Goal: Check status: Check status

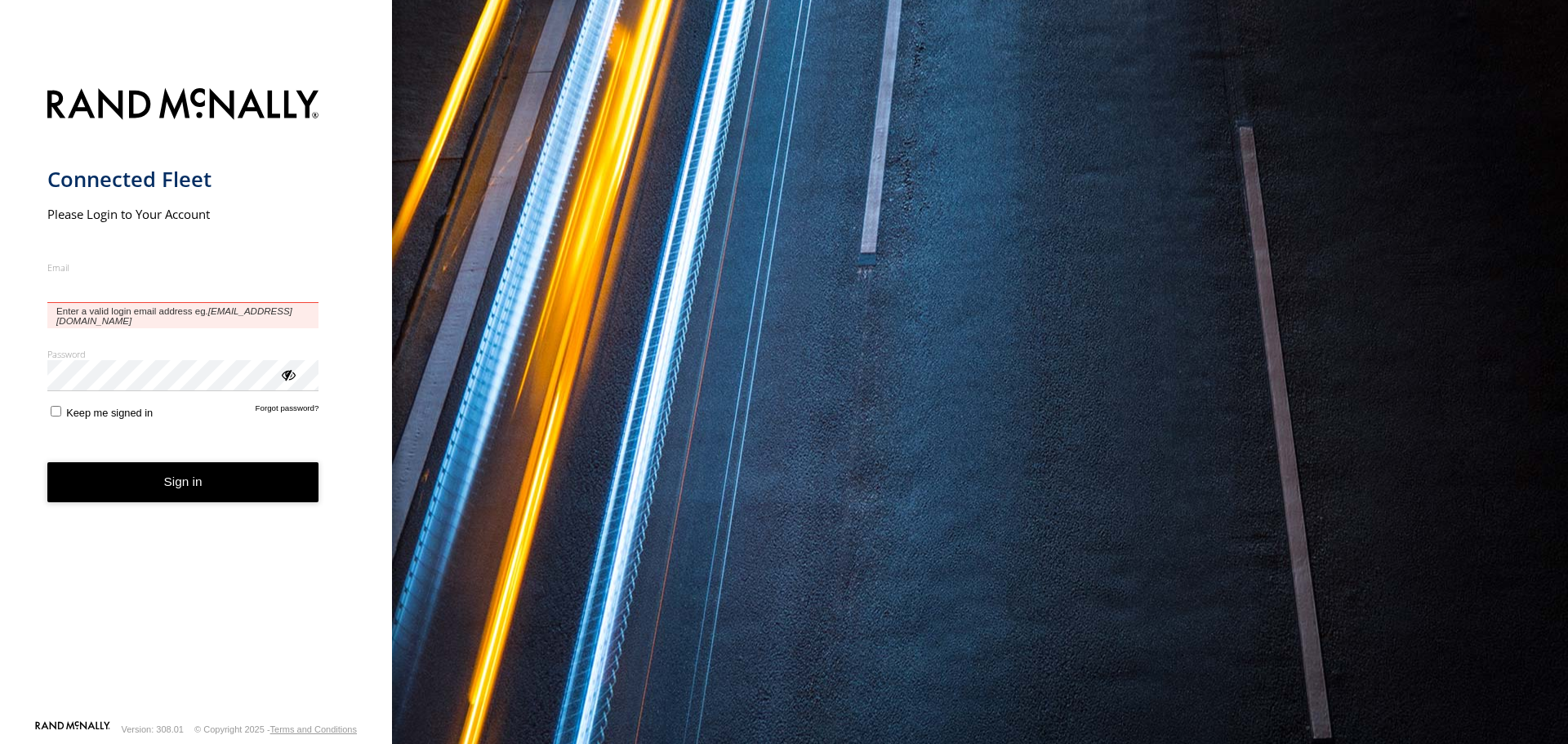
type input "**********"
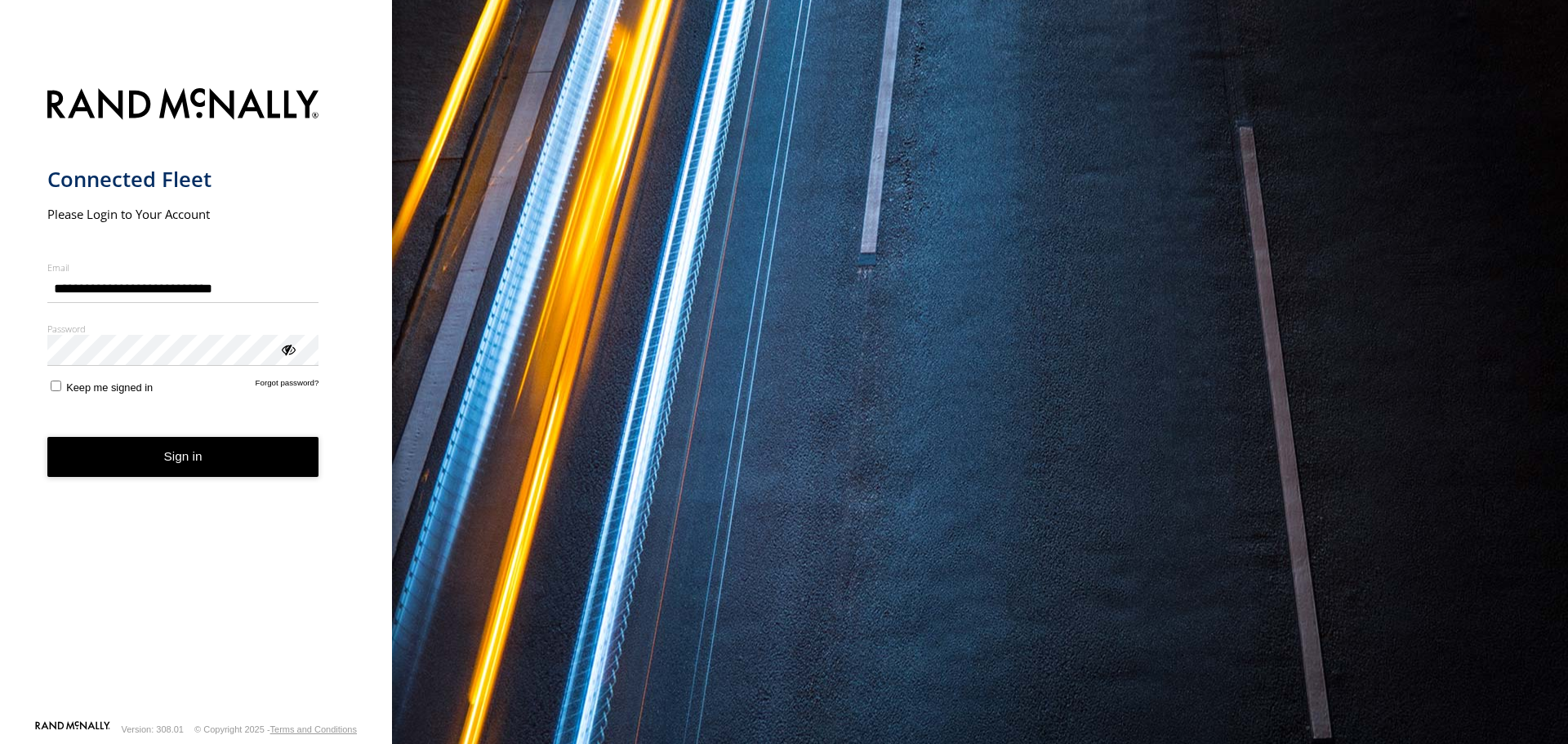
click at [184, 449] on button "Sign in" at bounding box center [184, 457] width 272 height 40
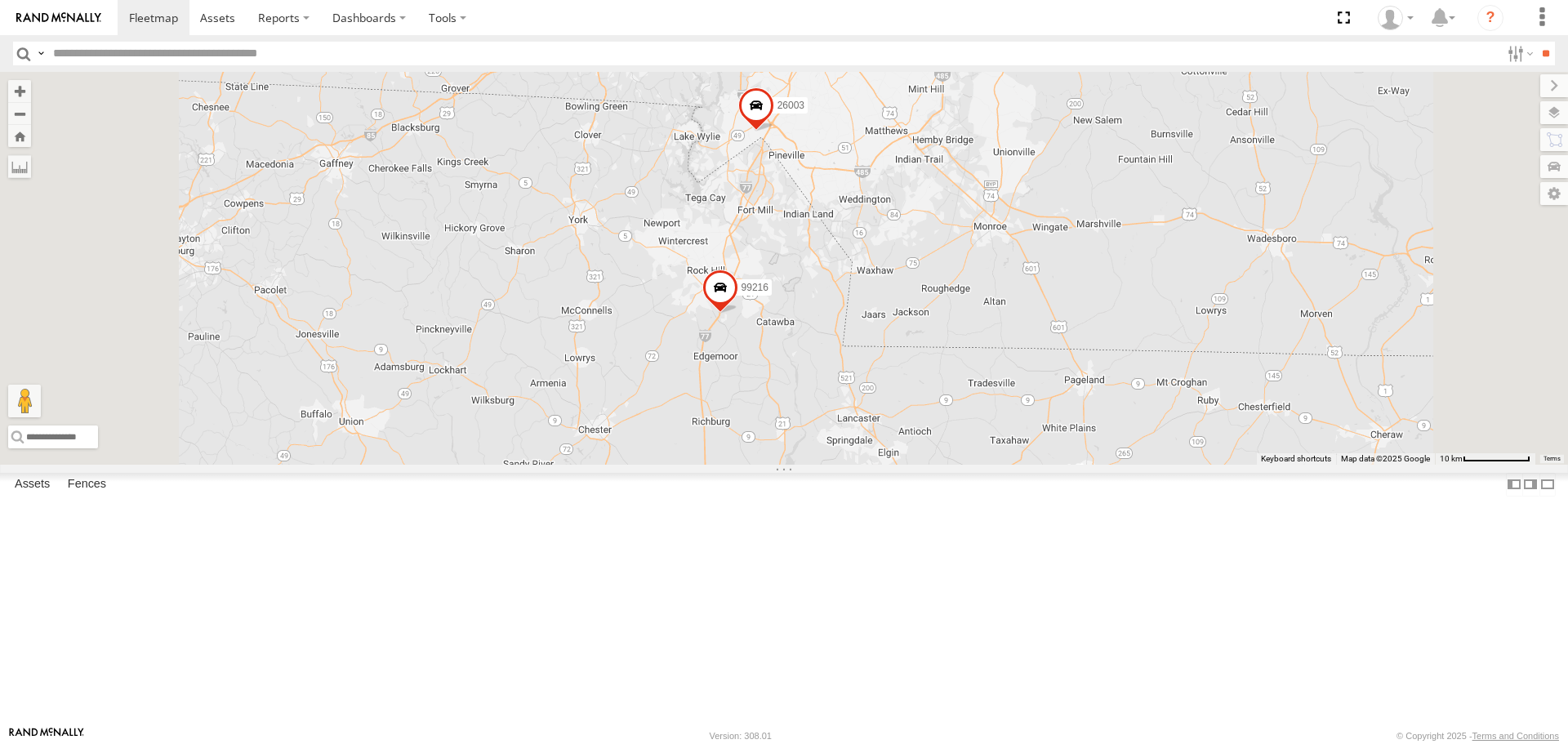
click at [739, 314] on span at bounding box center [719, 291] width 35 height 44
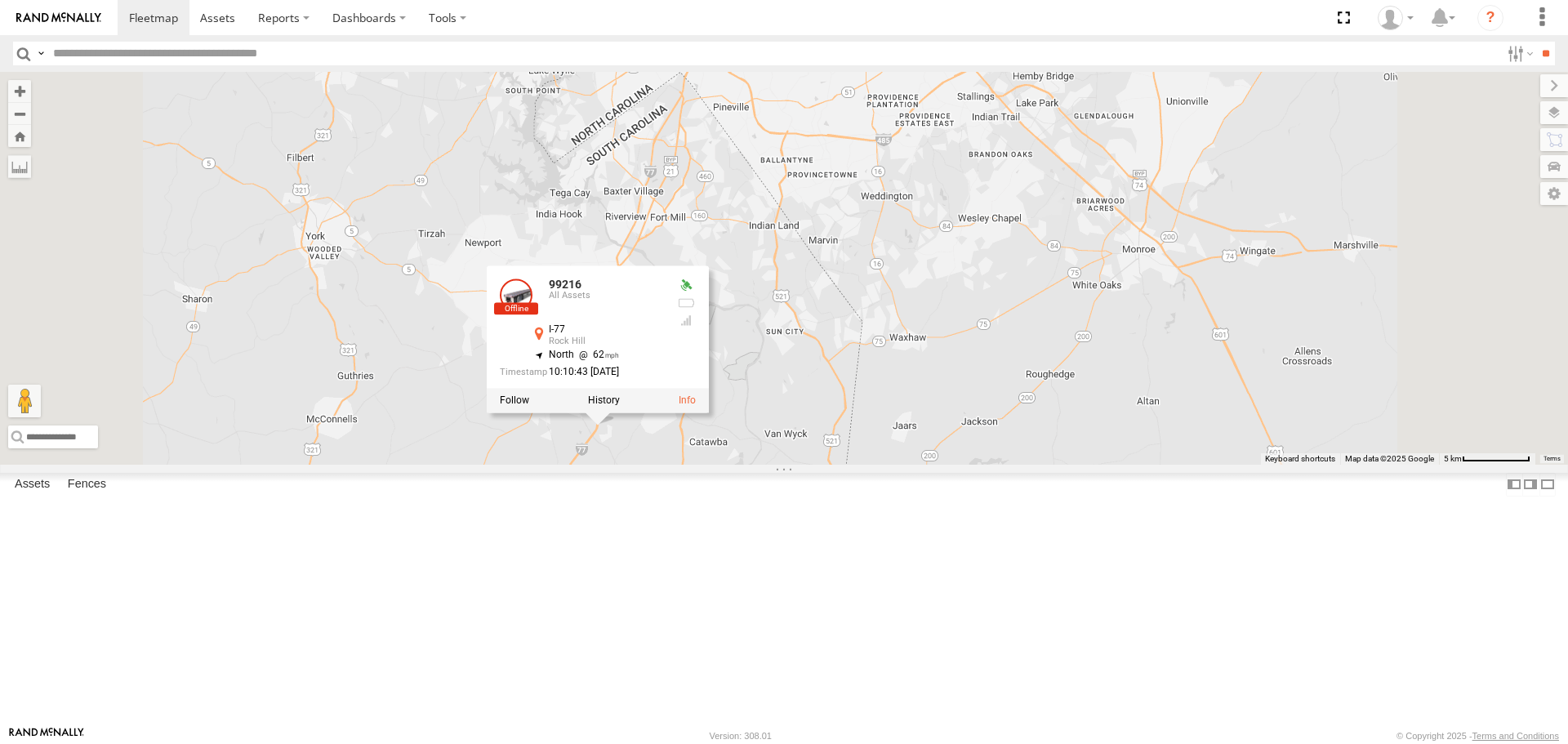
drag, startPoint x: 932, startPoint y: 142, endPoint x: 918, endPoint y: 248, distance: 106.9
click at [918, 248] on div "26006 1289 1905 99214 26009 26003 99216 26007 99216 All Assets I-[GEOGRAPHIC_DA…" at bounding box center [784, 268] width 1568 height 392
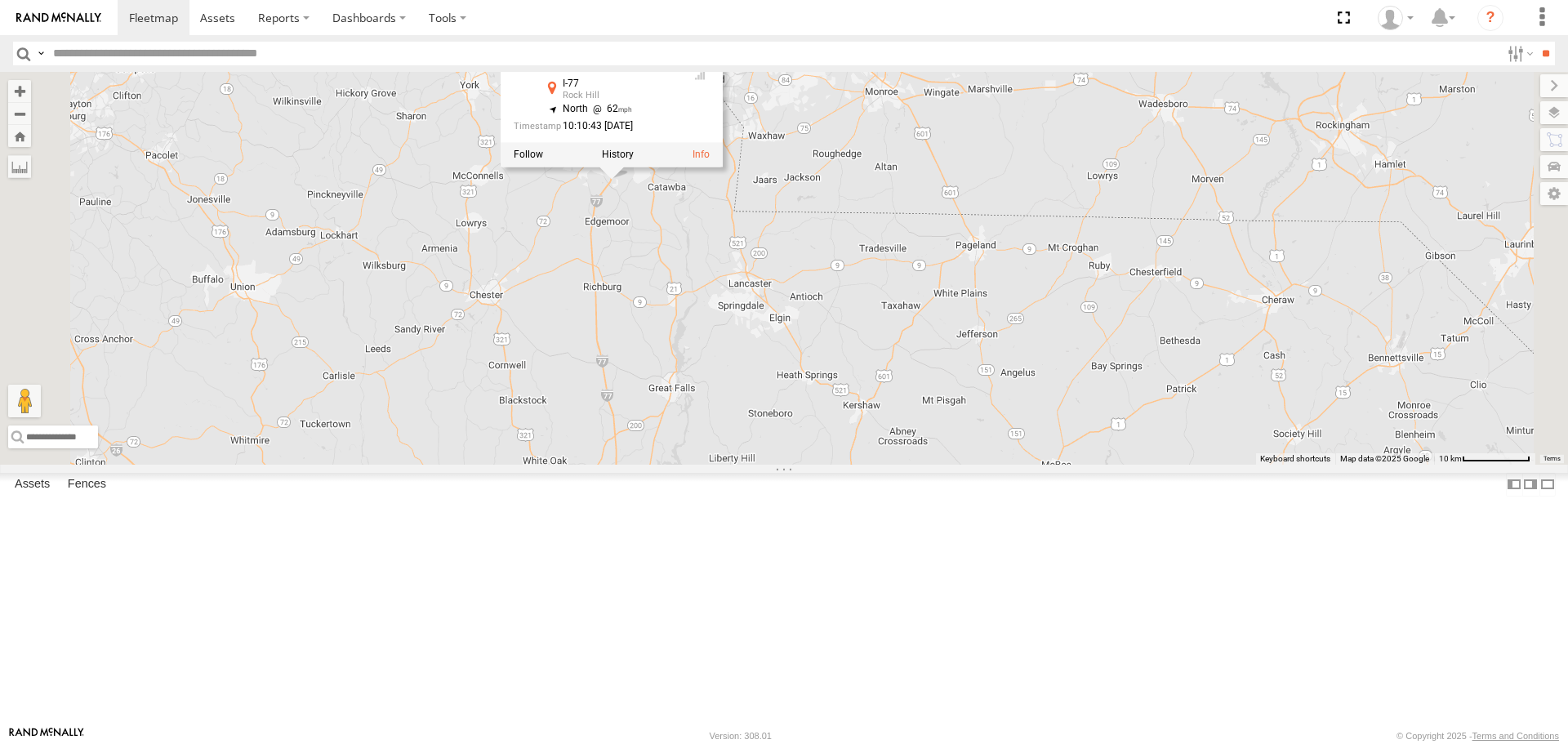
drag, startPoint x: 804, startPoint y: 609, endPoint x: 813, endPoint y: 341, distance: 268.2
click at [813, 341] on div "26006 1289 1905 99214 26009 26003 99216 26007 99216 All Assets I-[GEOGRAPHIC_DA…" at bounding box center [784, 268] width 1568 height 392
